Goal: Task Accomplishment & Management: Use online tool/utility

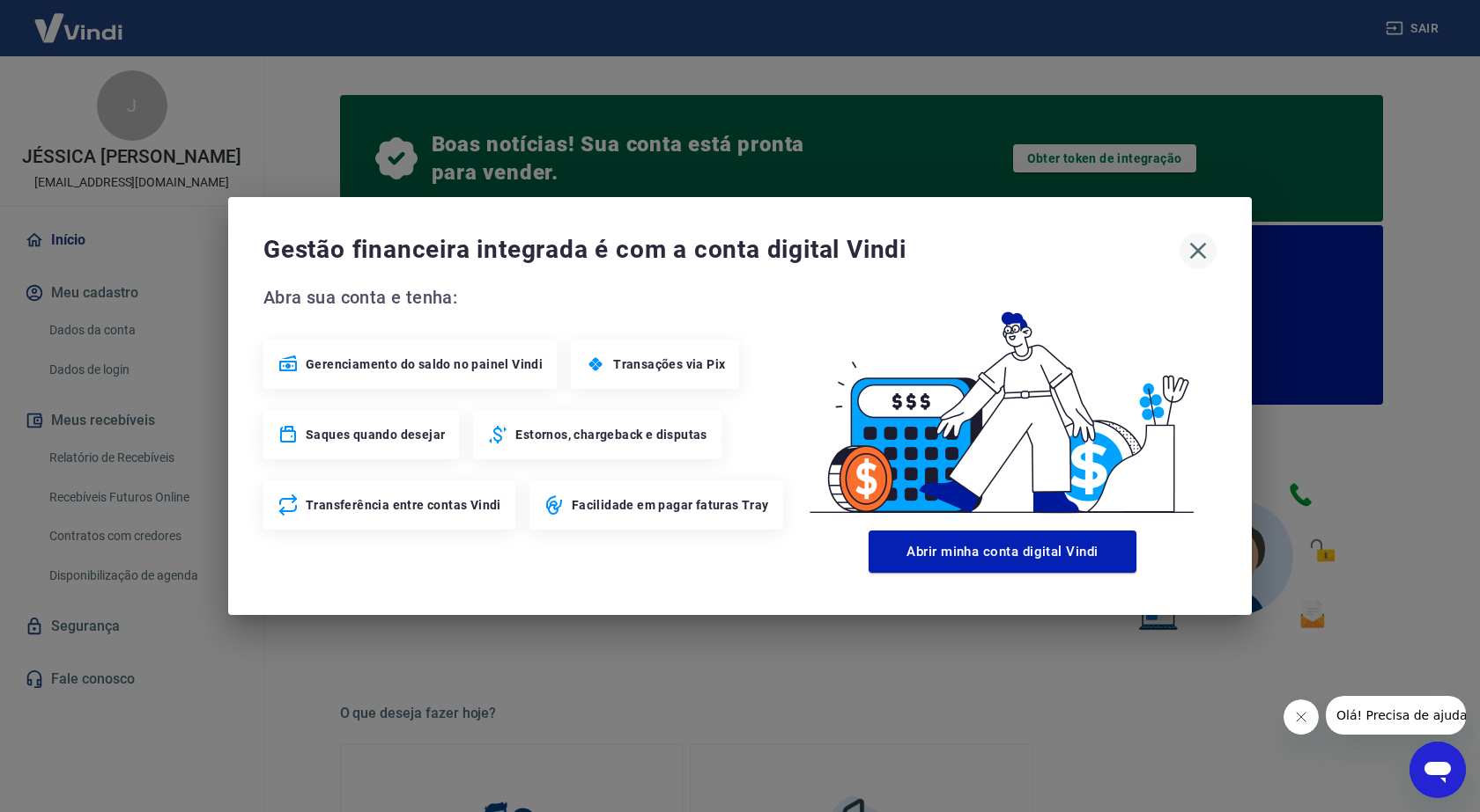
click at [1205, 249] on icon "button" at bounding box center [1198, 251] width 28 height 28
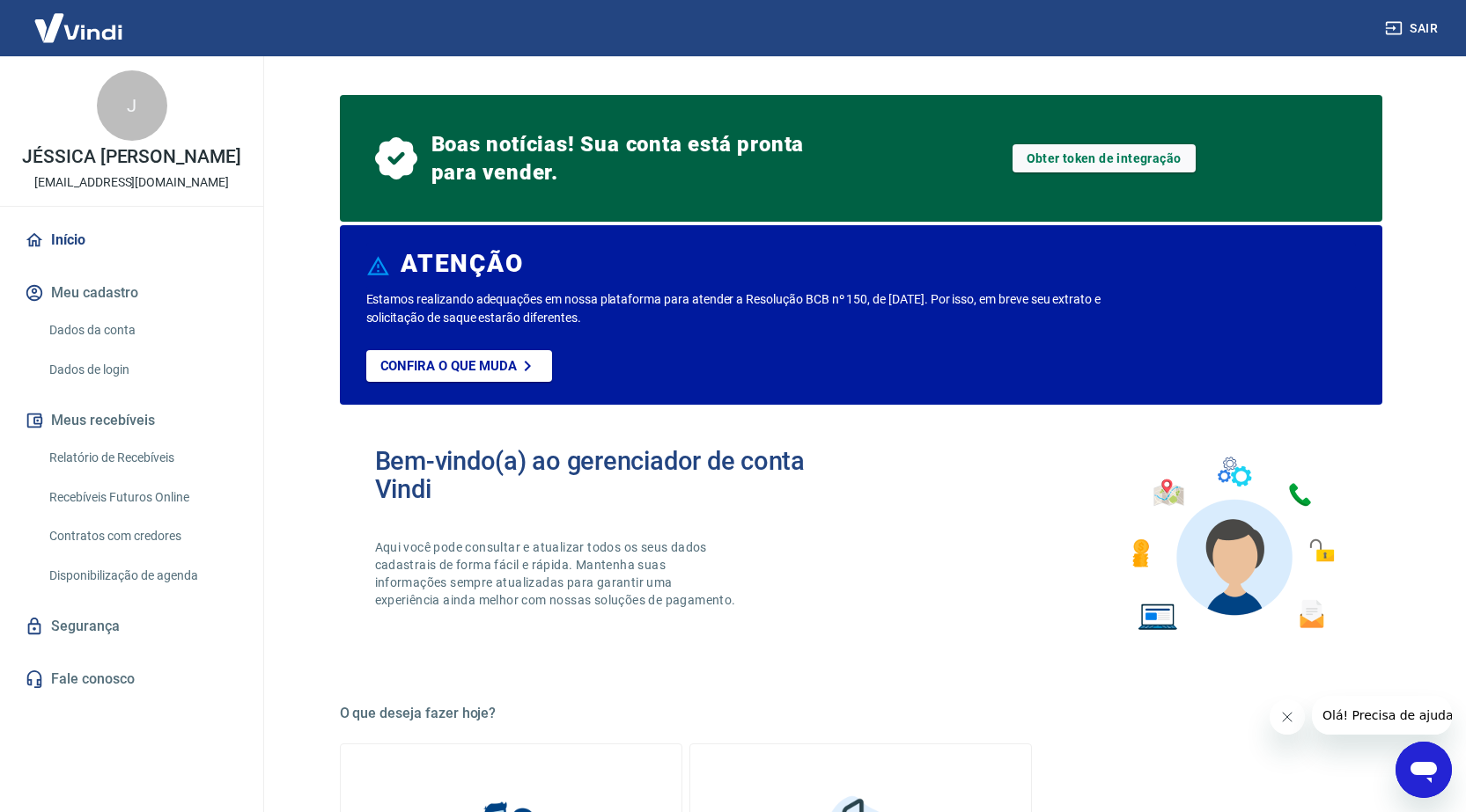
click at [135, 476] on link "Relatório de Recebíveis" at bounding box center [142, 458] width 199 height 36
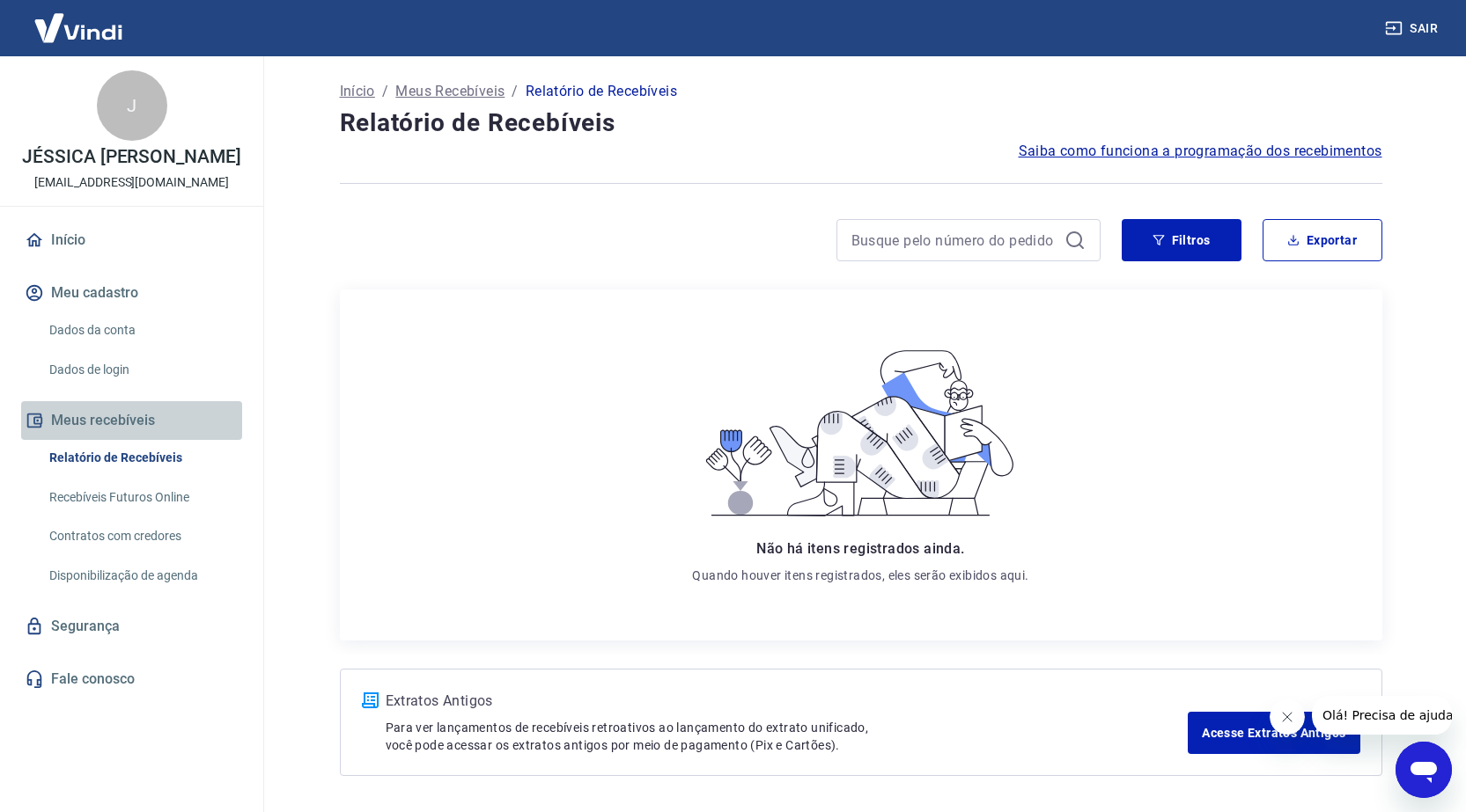
click at [117, 433] on button "Meus recebíveis" at bounding box center [131, 421] width 221 height 39
click at [154, 516] on link "Recebíveis Futuros Online" at bounding box center [142, 498] width 199 height 36
